Goal: Find specific page/section: Find specific page/section

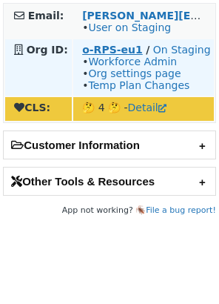
click at [101, 53] on strong "o-RPS-eu1" at bounding box center [112, 50] width 61 height 12
click at [113, 51] on strong "o-RPS-eu1" at bounding box center [112, 50] width 61 height 12
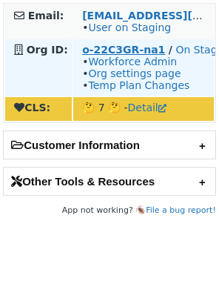
click at [111, 47] on strong "o-22C3GR-na1" at bounding box center [123, 50] width 83 height 12
